Goal: Information Seeking & Learning: Compare options

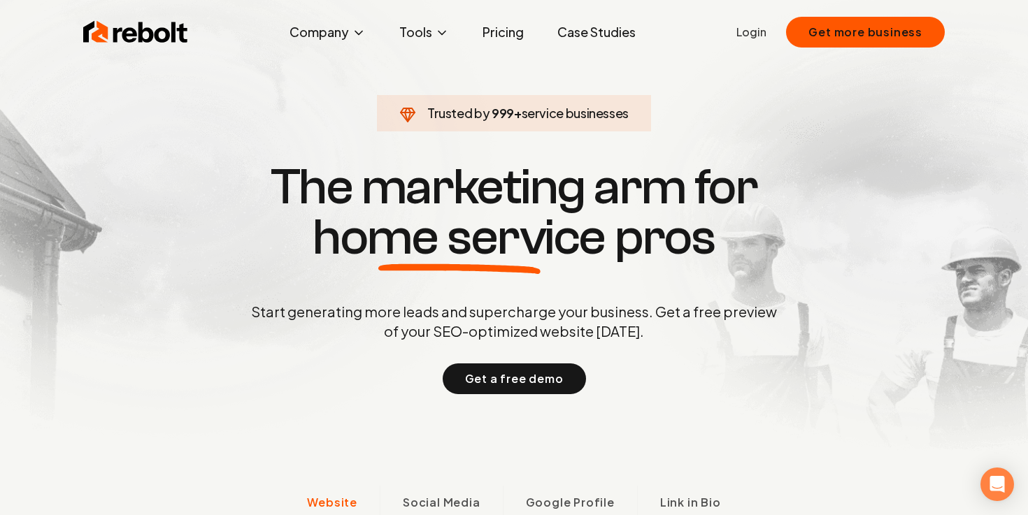
click at [512, 20] on link "Pricing" at bounding box center [503, 32] width 64 height 28
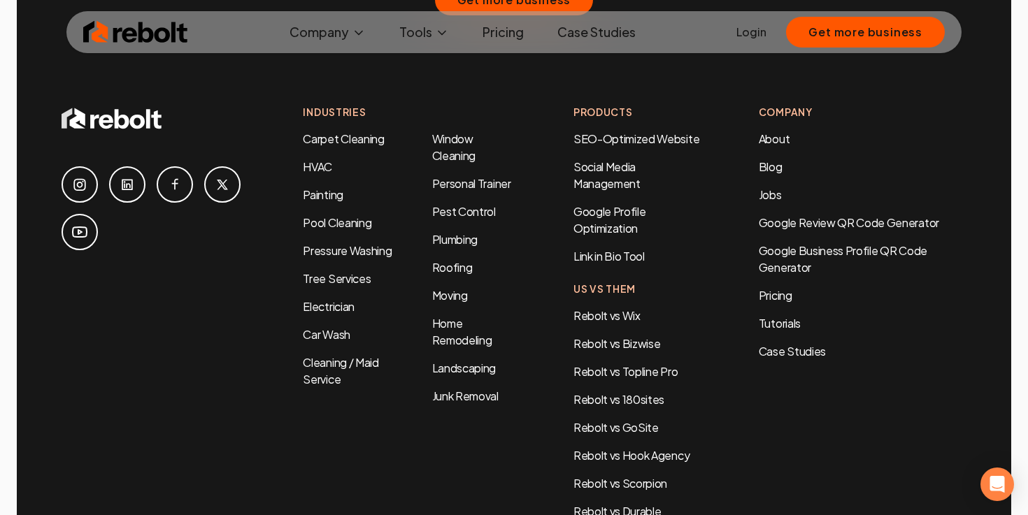
scroll to position [3077, 0]
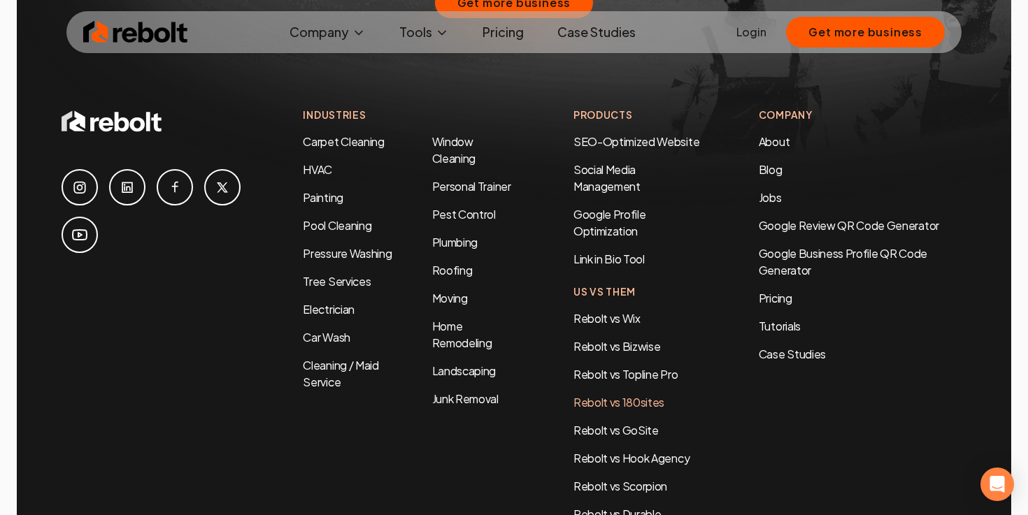
click at [606, 395] on link "Rebolt vs 180sites" at bounding box center [618, 402] width 91 height 15
click at [609, 479] on link "Rebolt vs Scorpion" at bounding box center [620, 486] width 94 height 15
